Goal: Find specific page/section: Find specific page/section

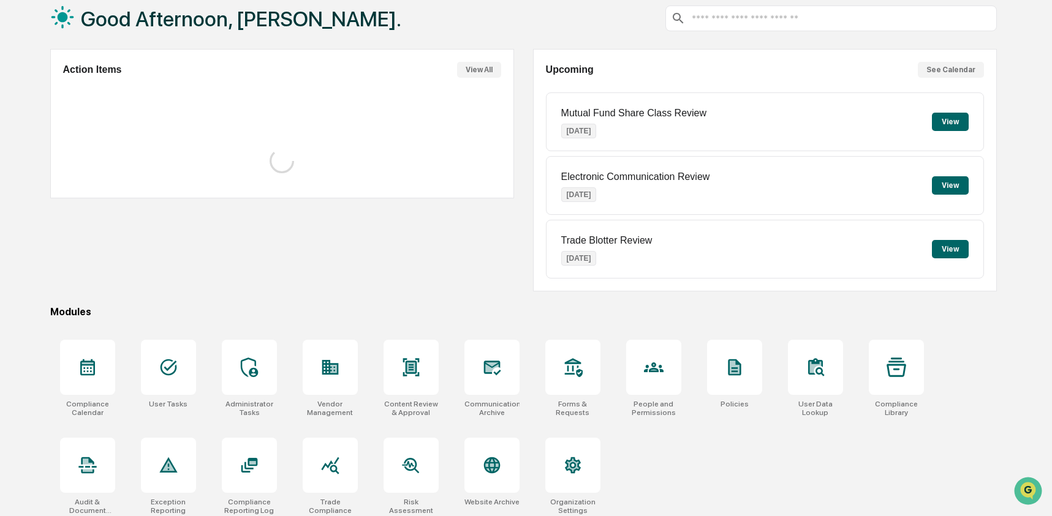
scroll to position [79, 0]
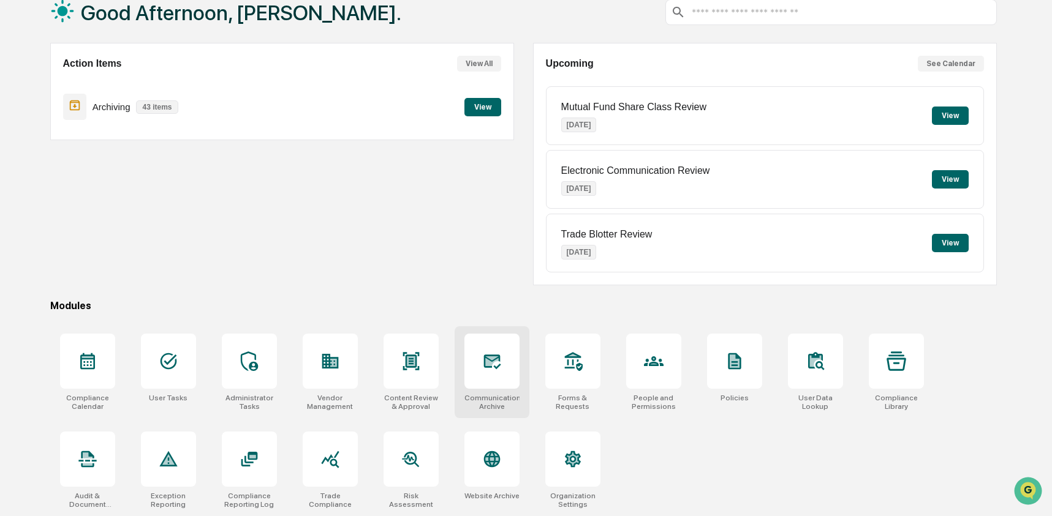
click at [507, 377] on div at bounding box center [491, 361] width 55 height 55
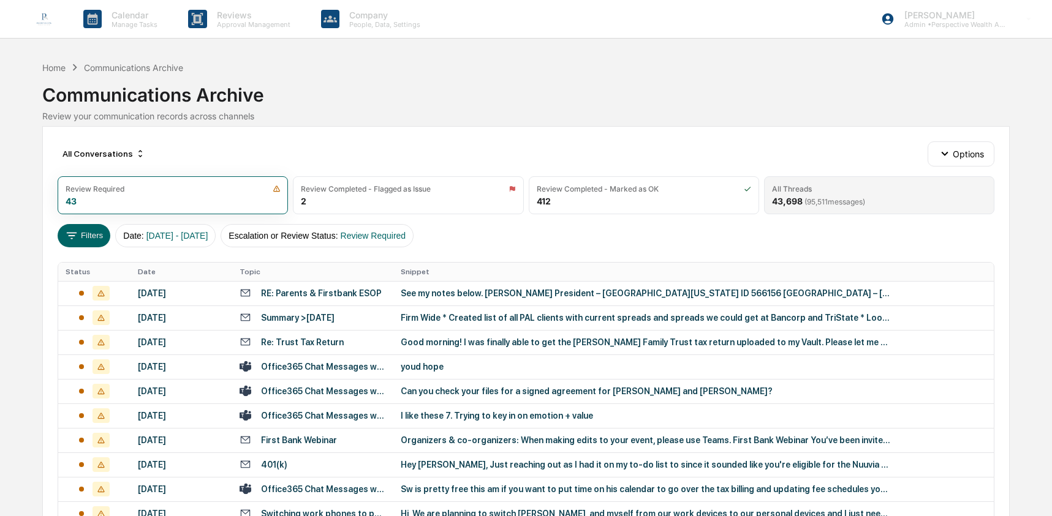
click at [809, 202] on span "( 95,511 messages)" at bounding box center [834, 201] width 61 height 9
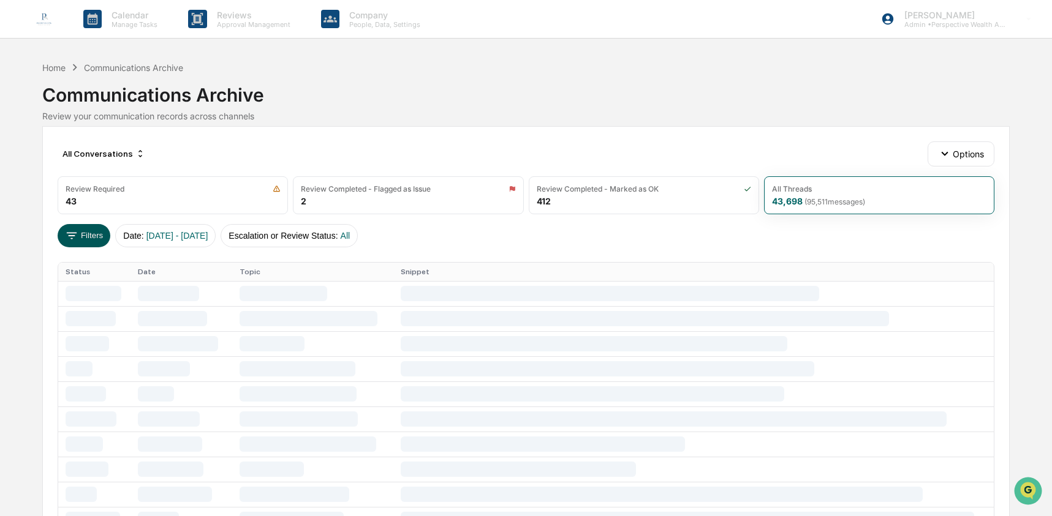
click at [88, 240] on button "Filters" at bounding box center [84, 235] width 53 height 23
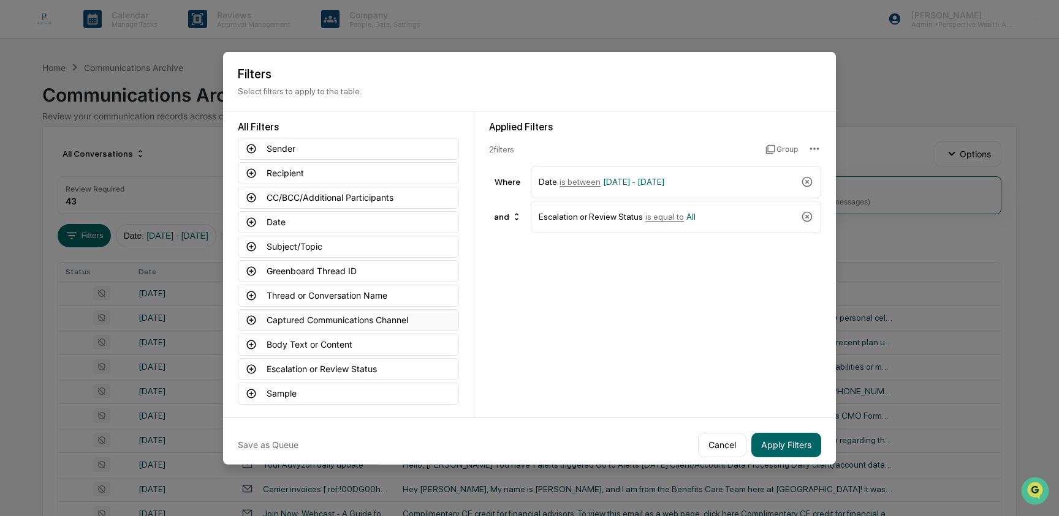
click at [328, 319] on button "Captured Communications Channel" at bounding box center [348, 320] width 221 height 22
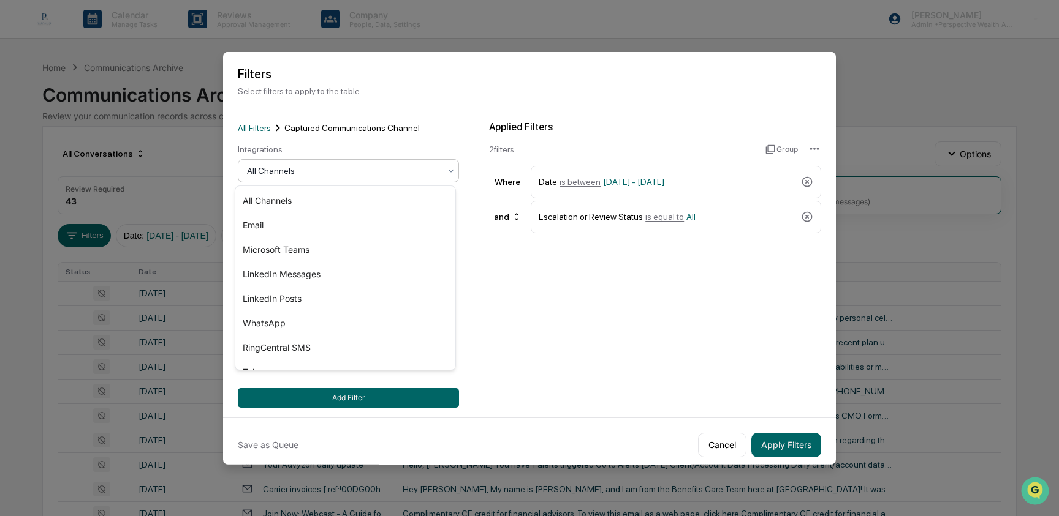
click at [285, 168] on div at bounding box center [343, 171] width 193 height 12
click at [320, 344] on div "RingCentral SMS" at bounding box center [345, 348] width 220 height 25
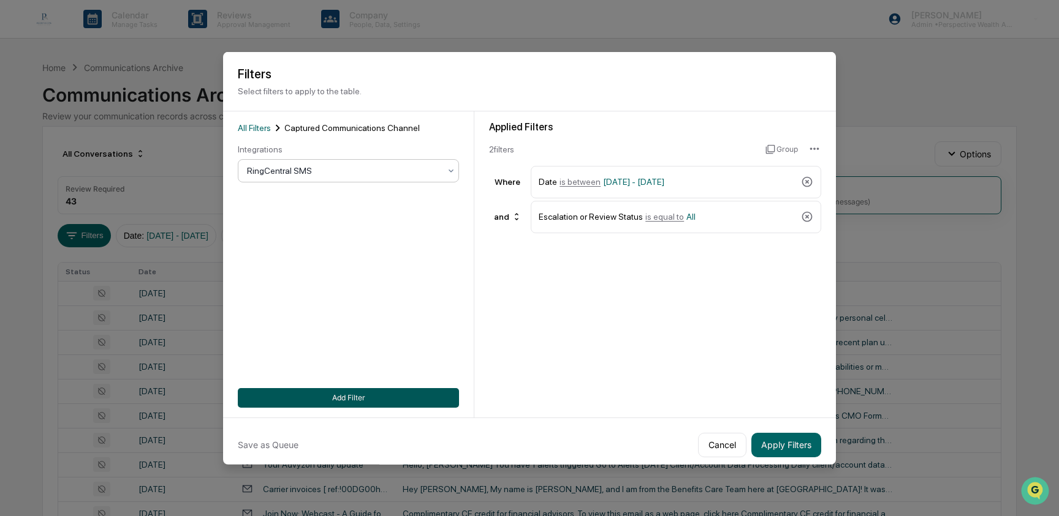
click at [328, 401] on button "Add Filter" at bounding box center [348, 398] width 221 height 20
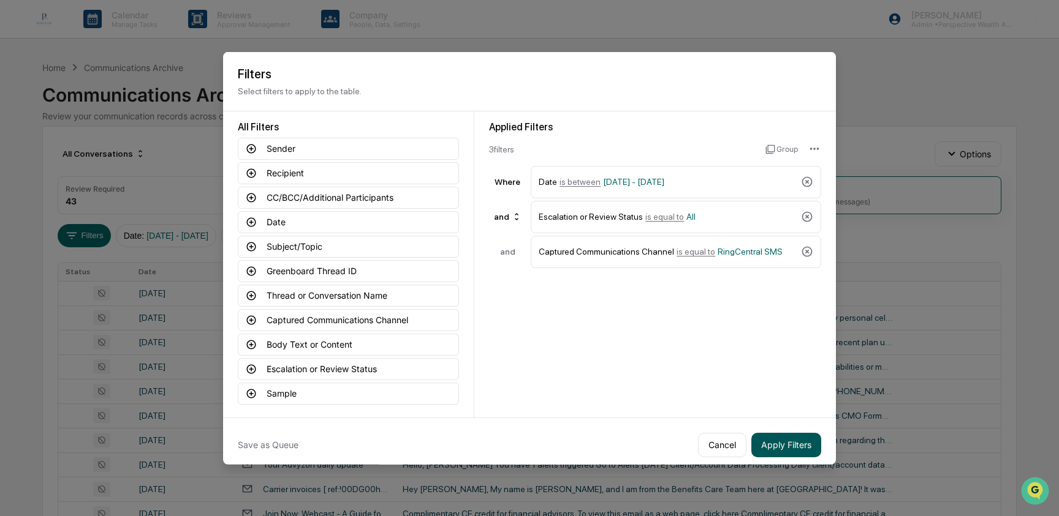
click at [796, 450] on button "Apply Filters" at bounding box center [786, 445] width 70 height 25
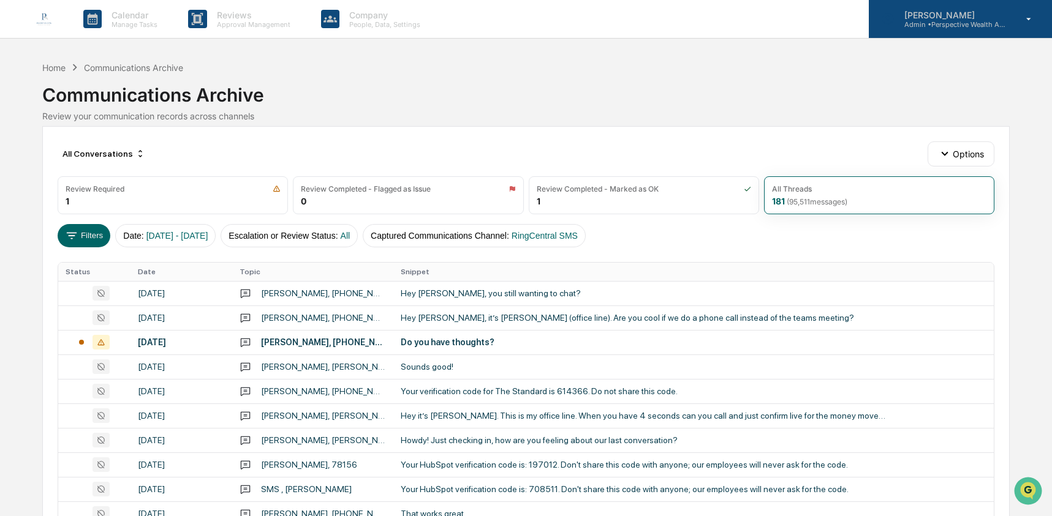
click at [964, 25] on p "Admin • Perspective Wealth Advisors" at bounding box center [951, 24] width 114 height 9
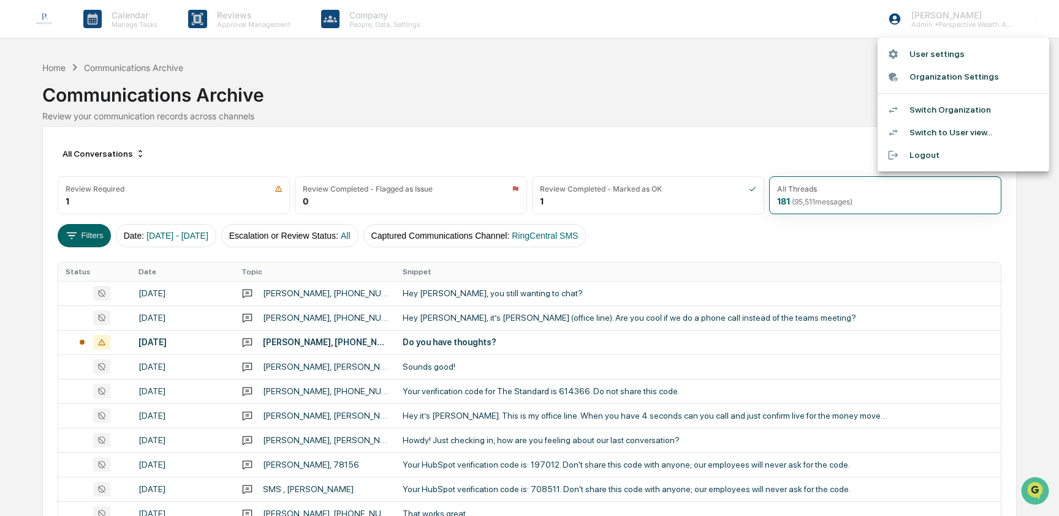
click at [962, 110] on li "Switch Organization" at bounding box center [963, 110] width 172 height 23
